Goal: Task Accomplishment & Management: Manage account settings

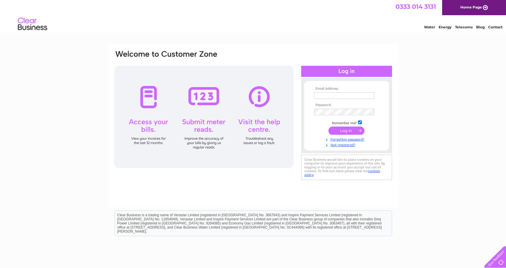
type input "[EMAIL_ADDRESS][DOMAIN_NAME]"
click at [339, 130] on input "submit" at bounding box center [346, 131] width 36 height 8
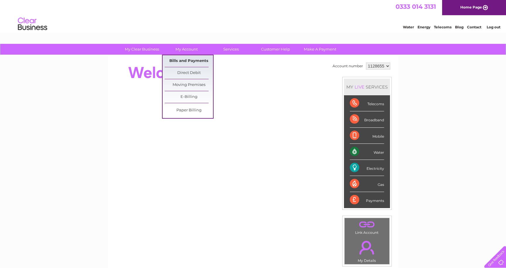
click at [183, 60] on link "Bills and Payments" at bounding box center [189, 61] width 48 height 12
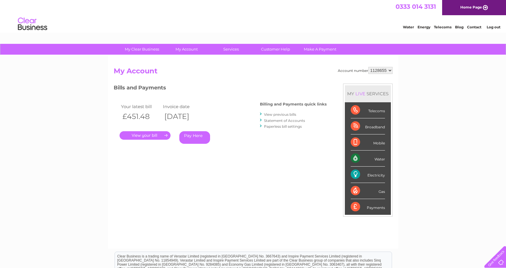
click at [159, 134] on link "." at bounding box center [144, 135] width 51 height 8
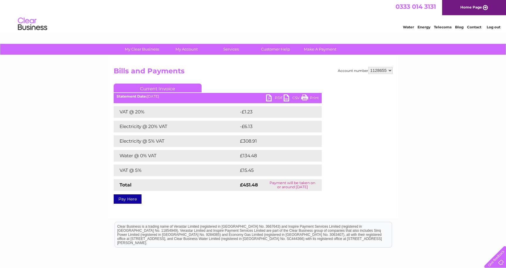
click at [275, 95] on link "PDF" at bounding box center [275, 99] width 18 height 8
